Goal: Information Seeking & Learning: Find specific fact

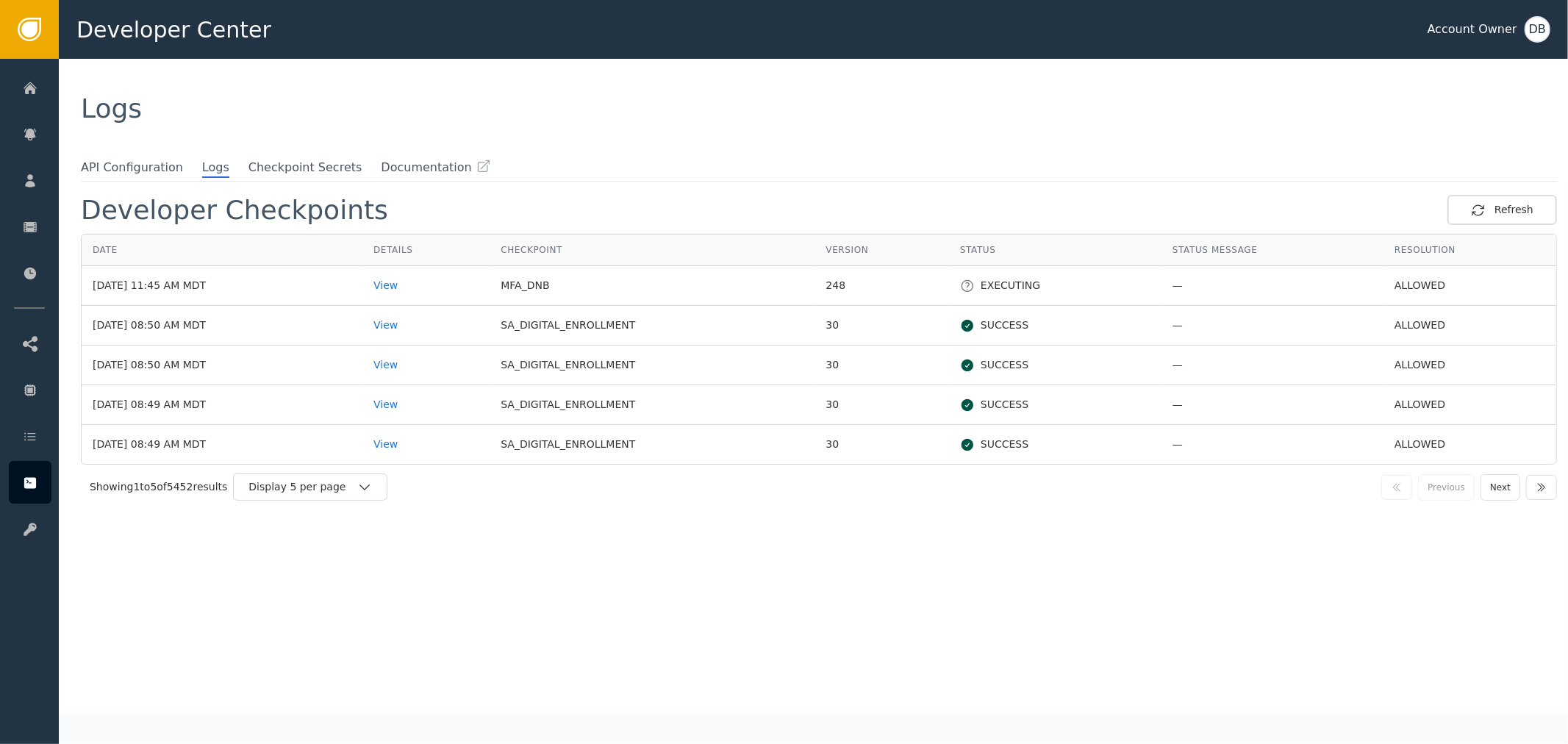
click at [549, 322] on td "SA_DIGITAL_ENROLLMENT" at bounding box center [652, 326] width 325 height 40
drag, startPoint x: 549, startPoint y: 322, endPoint x: 570, endPoint y: 319, distance: 21.2
click at [560, 319] on td "SA_DIGITAL_ENROLLMENT" at bounding box center [652, 326] width 325 height 40
click at [586, 433] on td "SA_DIGITAL_ENROLLMENT" at bounding box center [652, 444] width 325 height 39
click at [364, 487] on icon "button" at bounding box center [364, 487] width 10 height 6
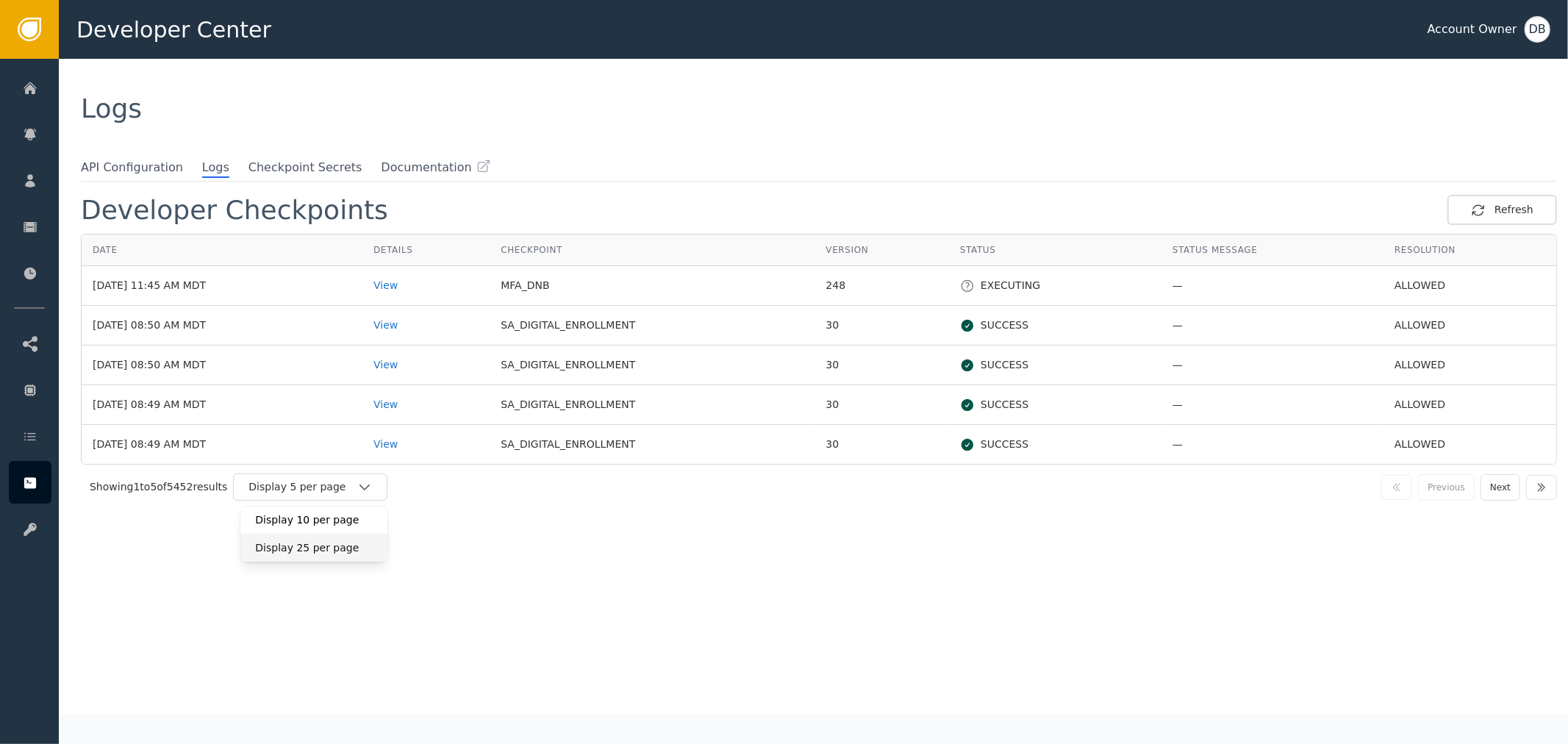
click at [351, 554] on div "Display 25 per page" at bounding box center [314, 548] width 118 height 15
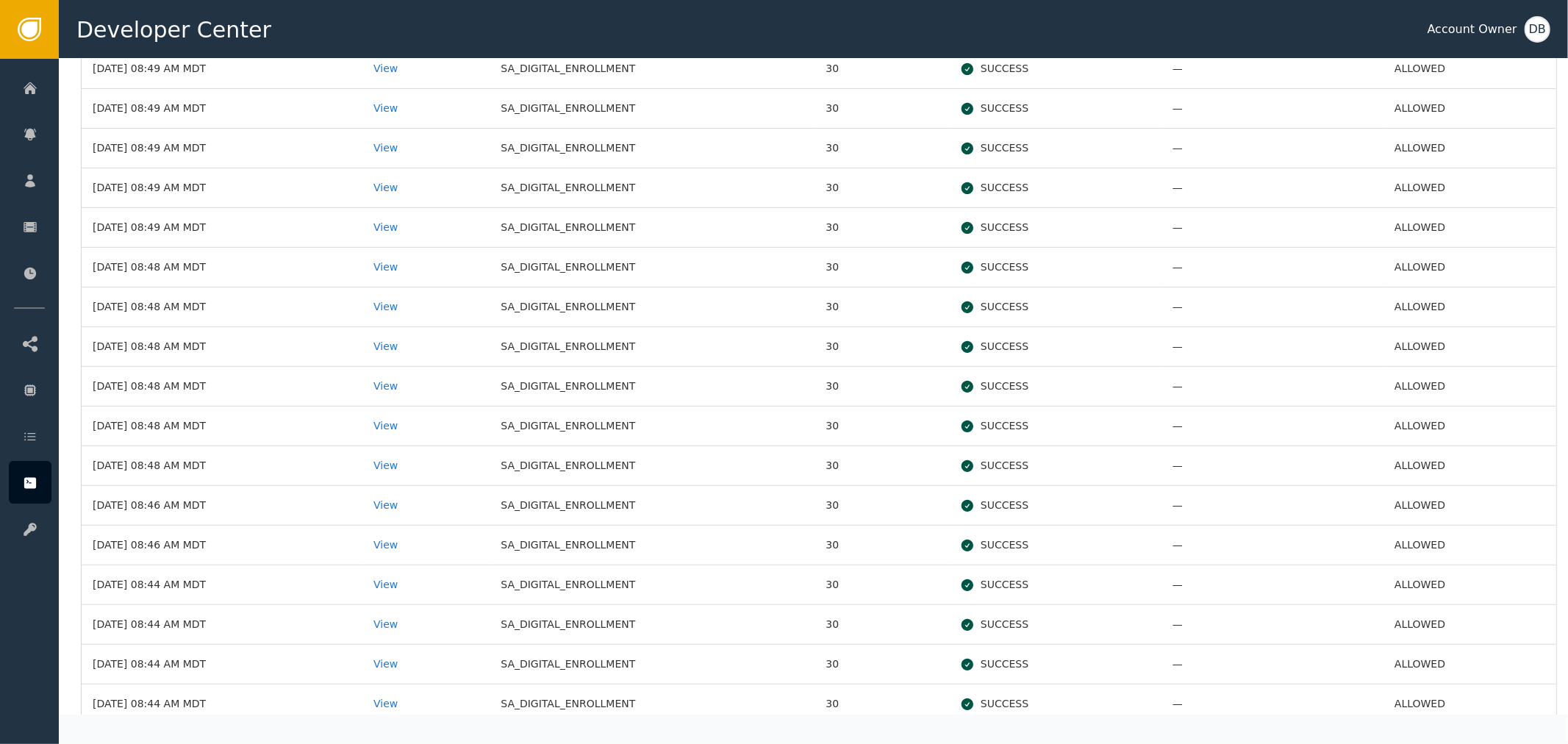
scroll to position [408, 0]
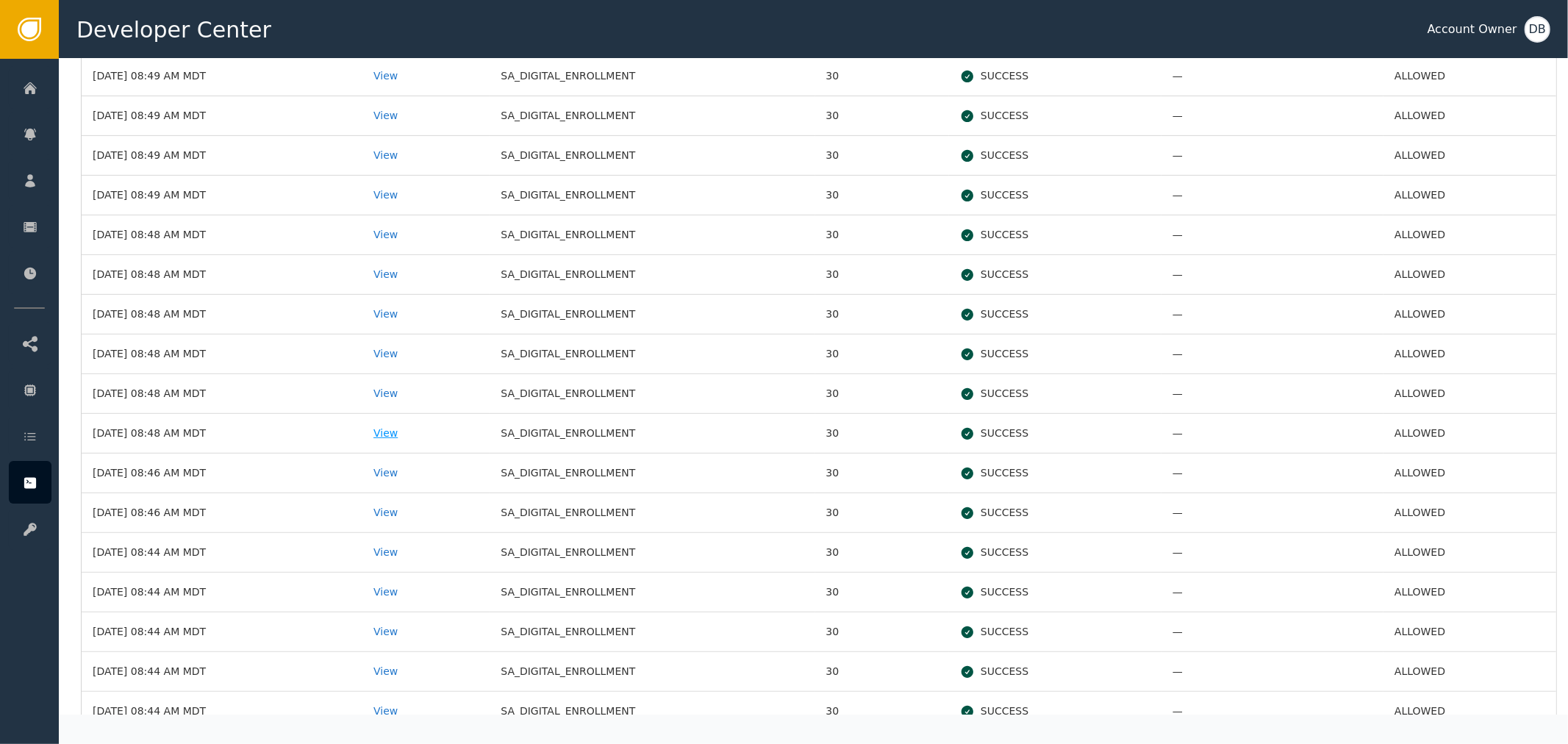
click at [427, 429] on div "View" at bounding box center [426, 433] width 105 height 15
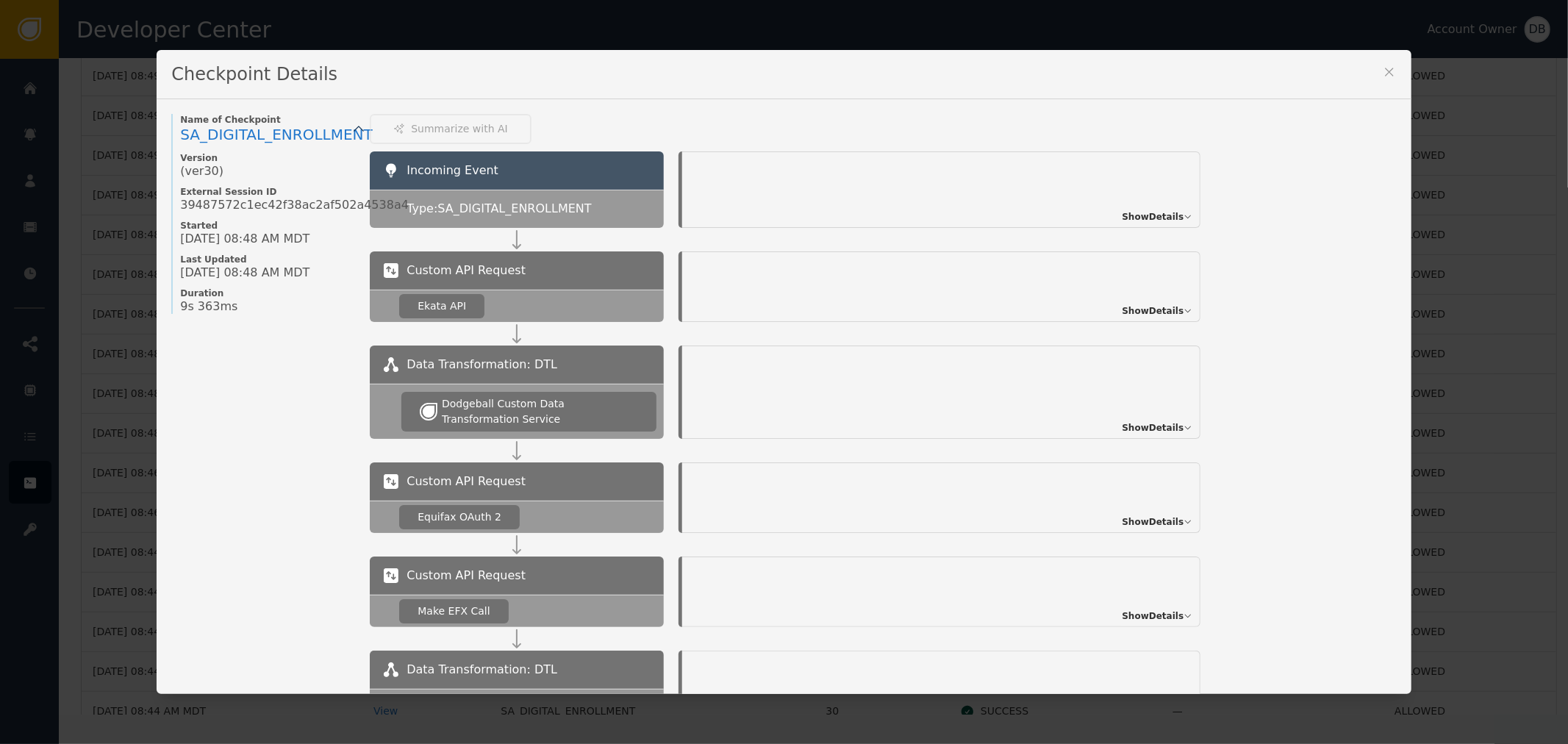
click at [1157, 215] on span "Show Details" at bounding box center [1153, 217] width 62 height 13
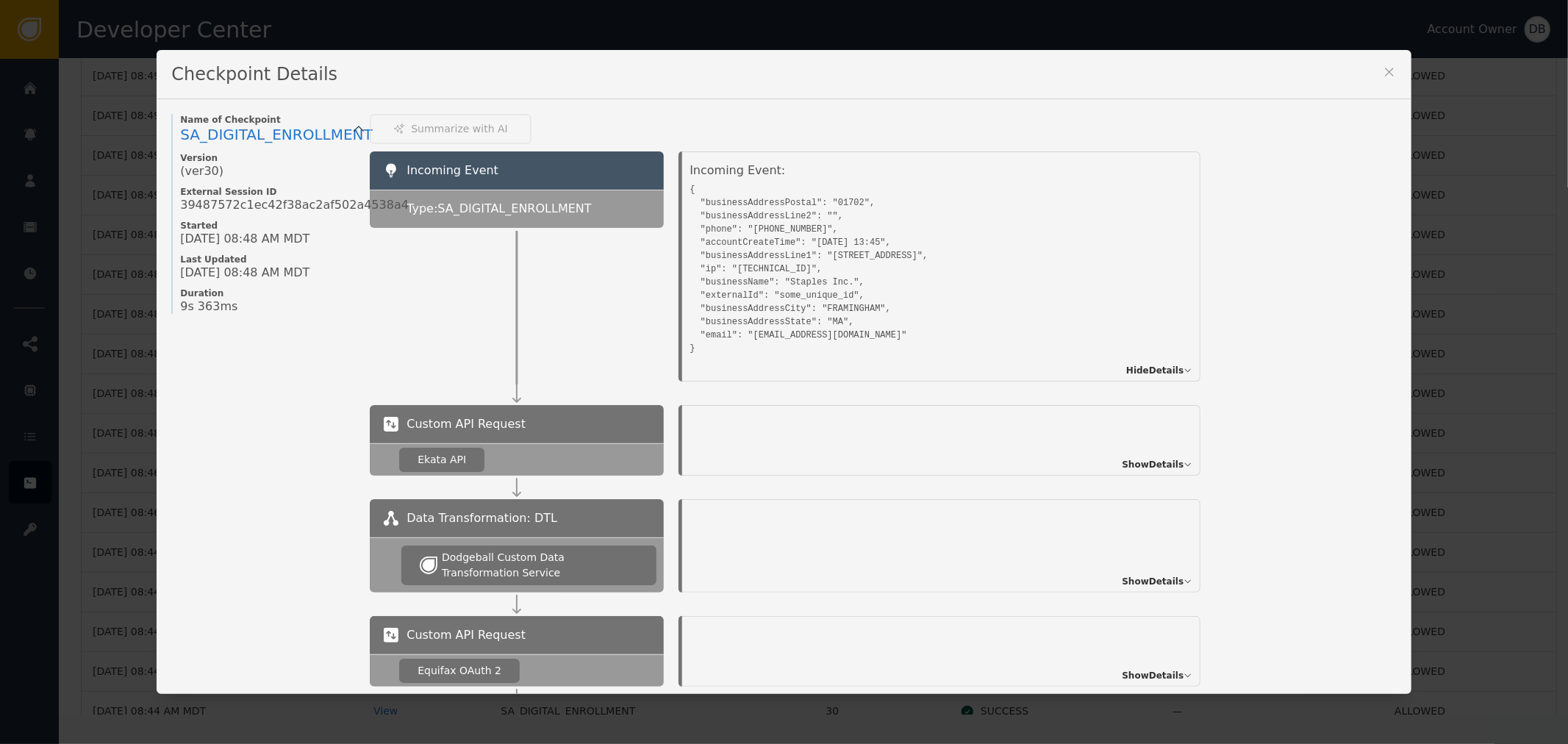
click at [697, 202] on pre "{ "businessAddressPostal": "01702", "businessAddressLine2": "", "phone": "[PHON…" at bounding box center [924, 267] width 470 height 176
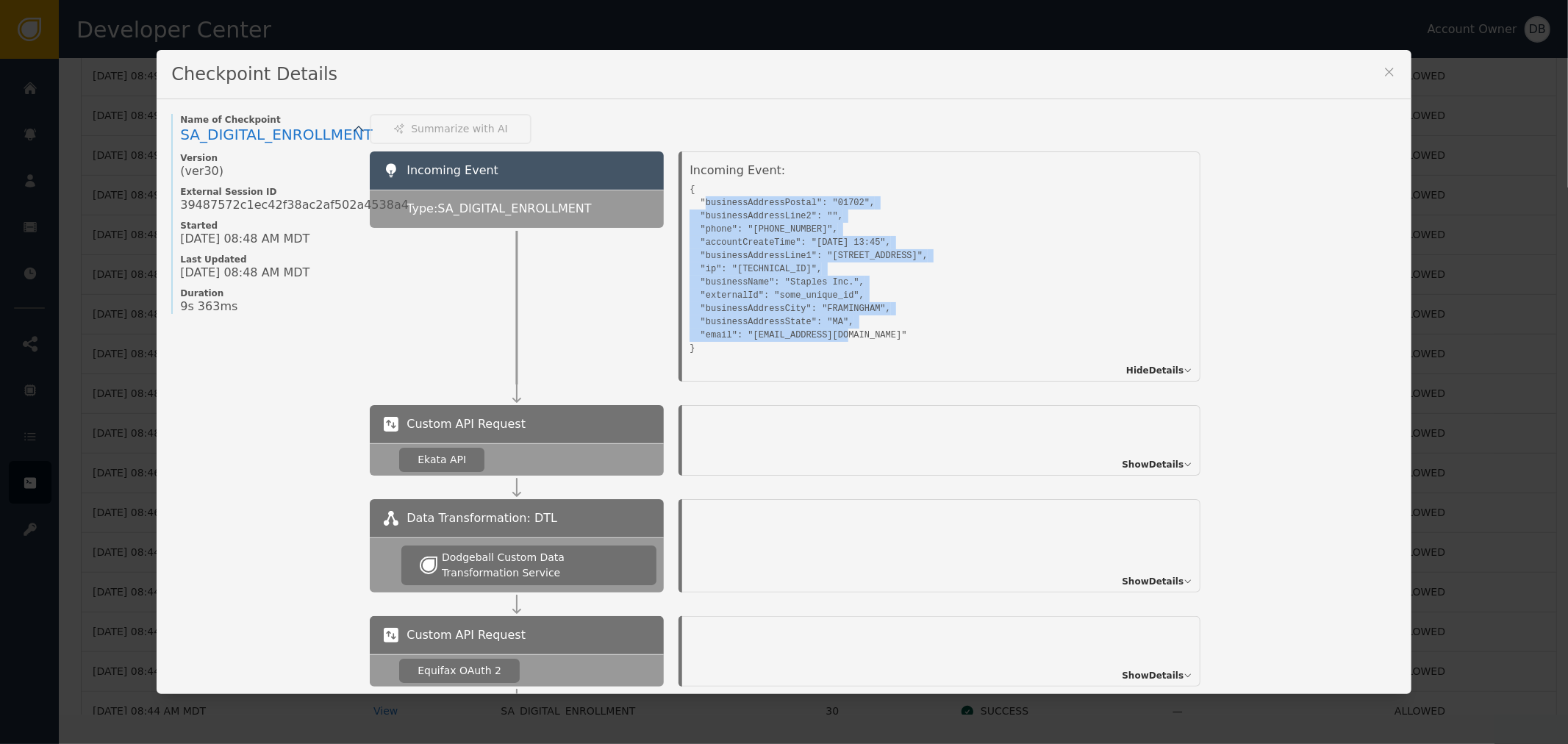
drag, startPoint x: 697, startPoint y: 202, endPoint x: 859, endPoint y: 332, distance: 207.7
click at [859, 332] on pre "{ "businessAddressPostal": "01702", "businessAddressLine2": "", "phone": "[PHON…" at bounding box center [924, 267] width 470 height 176
drag, startPoint x: 730, startPoint y: 210, endPoint x: 688, endPoint y: 220, distance: 43.2
click at [689, 220] on pre "{ "businessAddressPostal": "01702", "businessAddressLine2": "", "phone": "[PHON…" at bounding box center [924, 267] width 470 height 176
drag, startPoint x: 897, startPoint y: 330, endPoint x: 691, endPoint y: 200, distance: 243.6
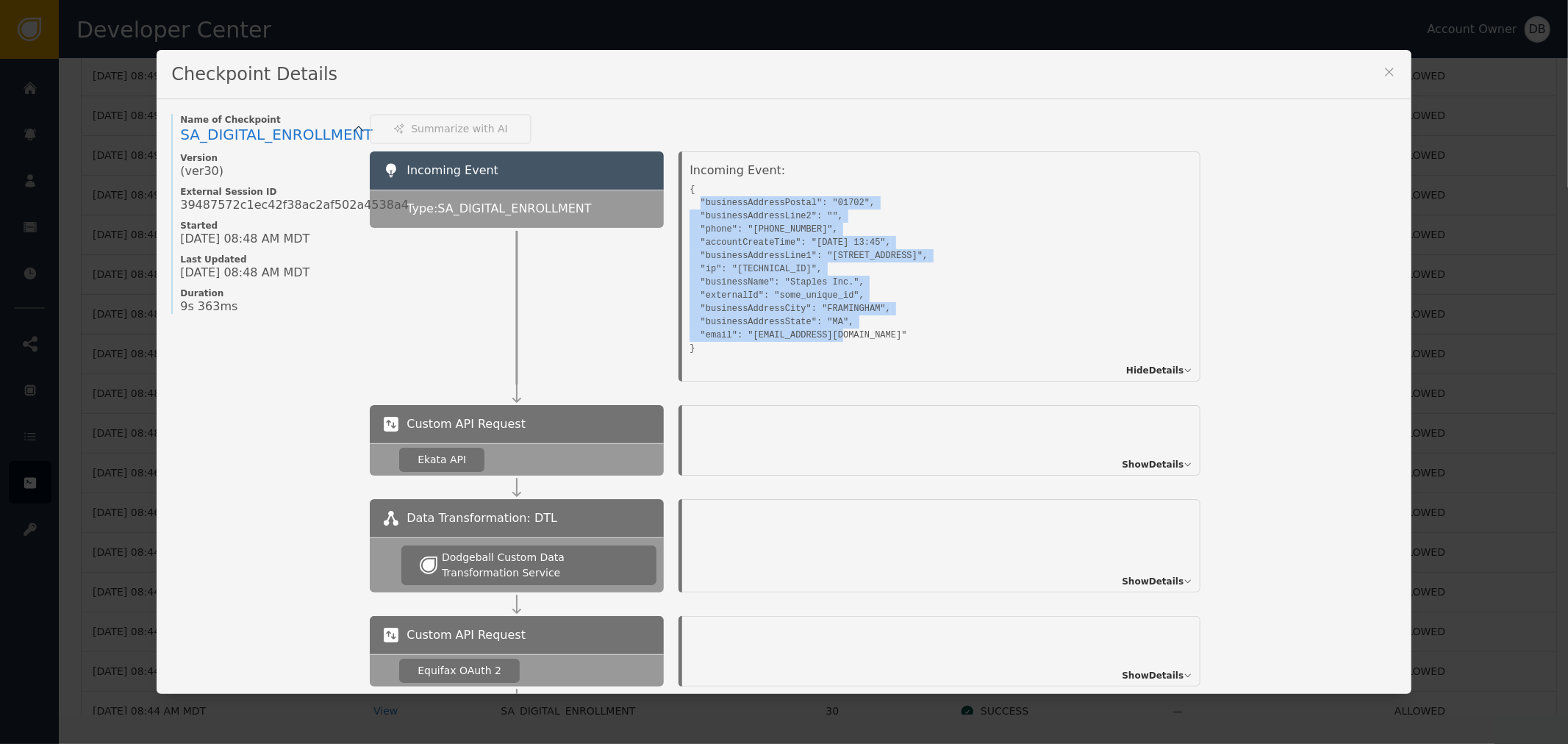
click at [691, 200] on pre "{ "businessAddressPostal": "01702", "businessAddressLine2": "", "phone": "[PHON…" at bounding box center [924, 267] width 470 height 176
copy pre ""businessAddressPostal": "01702", "businessAddressLine2": "", "phone": "[PHONE_…"
click at [739, 336] on pre "{ "businessAddressPostal": "01702", "businessAddressLine2": "", "phone": "[PHON…" at bounding box center [924, 267] width 470 height 176
drag, startPoint x: 714, startPoint y: 341, endPoint x: 685, endPoint y: 187, distance: 156.7
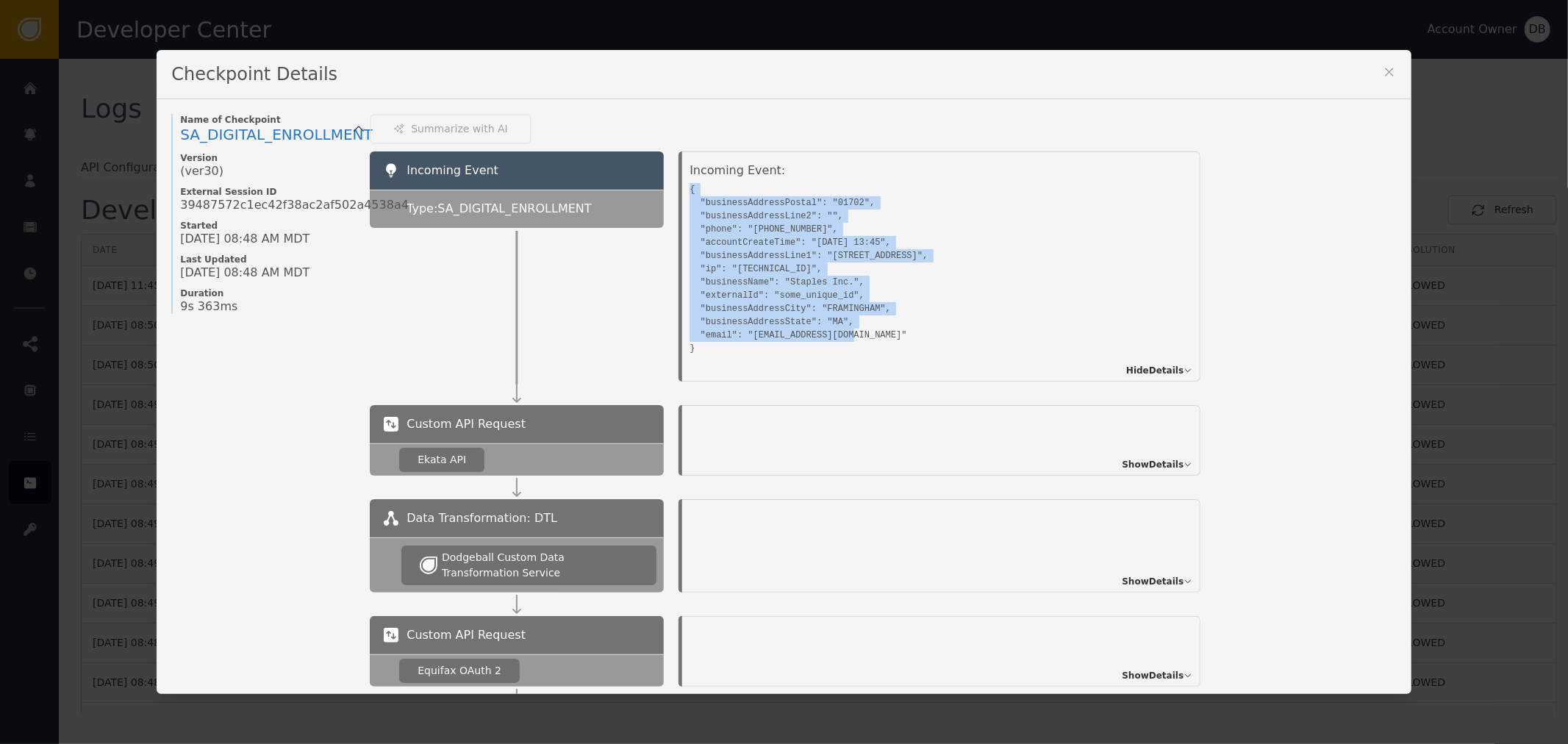
click at [689, 187] on pre "{ "businessAddressPostal": "01702", "businessAddressLine2": "", "phone": "[PHON…" at bounding box center [924, 267] width 470 height 176
copy pre "{ "businessAddressPostal": "01702", "businessAddressLine2": "", "phone": "[PHON…"
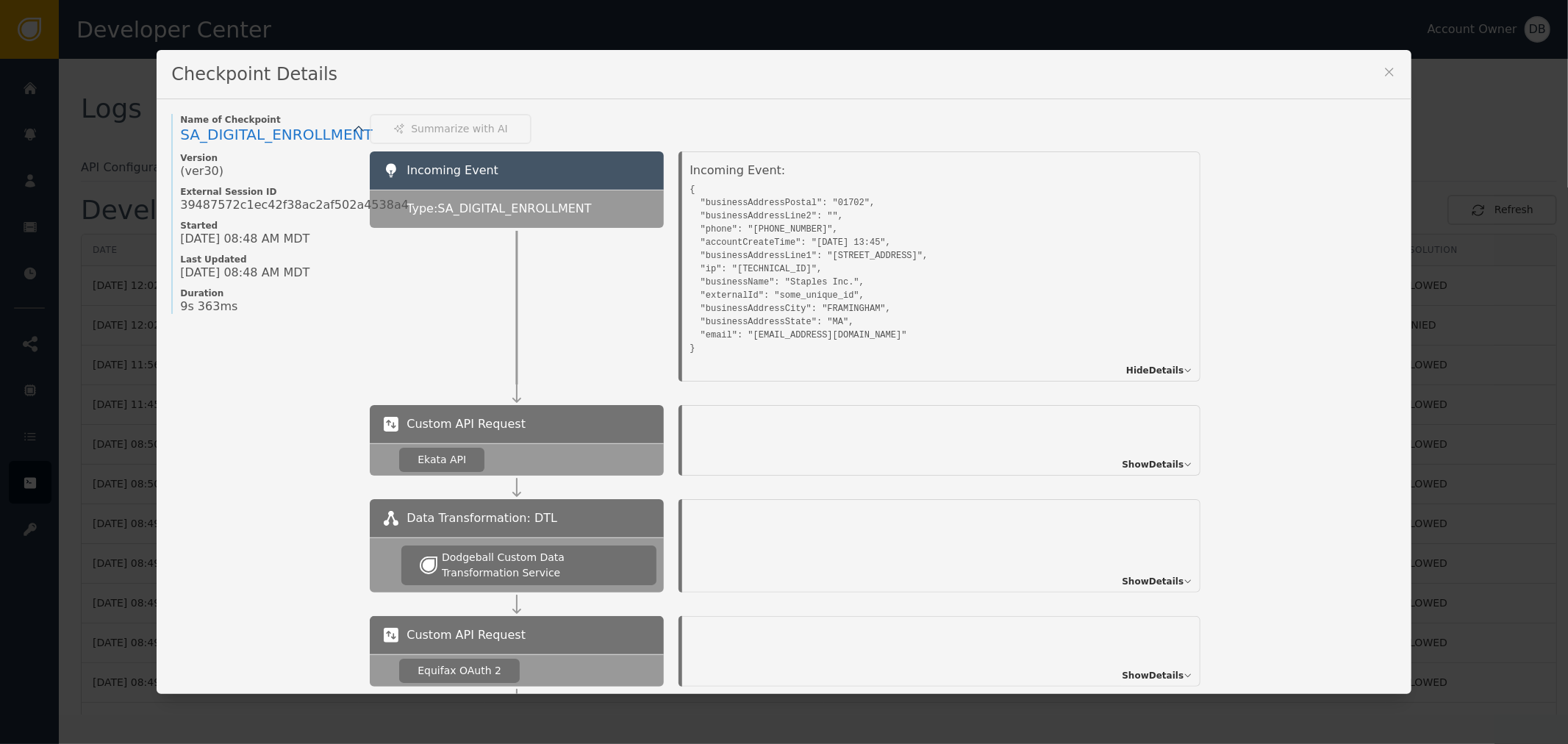
drag, startPoint x: 166, startPoint y: 202, endPoint x: 176, endPoint y: 193, distance: 13.5
click at [171, 201] on div "Name of Checkpoint SA_DIGITAL_ENROLLMENT Version (ver 30 ) External Session ID …" at bounding box center [263, 214] width 184 height 200
click at [1385, 67] on icon at bounding box center [1389, 73] width 15 height 15
